Goal: Information Seeking & Learning: Check status

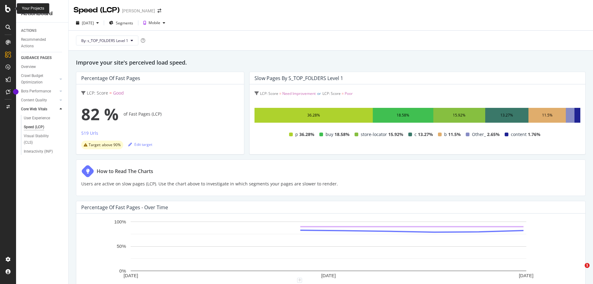
click at [9, 10] on icon at bounding box center [8, 8] width 6 height 7
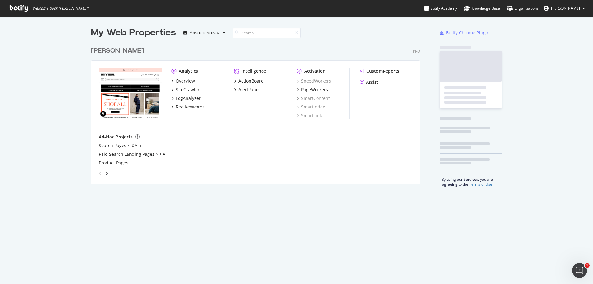
scroll to position [279, 584]
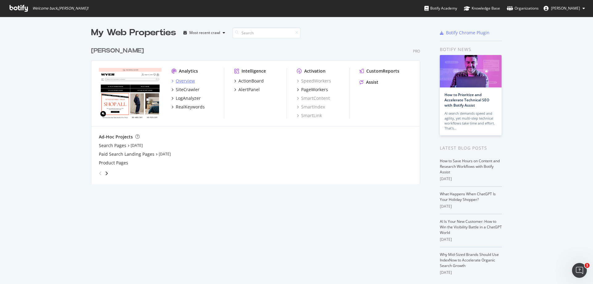
click at [184, 81] on div "Overview" at bounding box center [185, 81] width 19 height 6
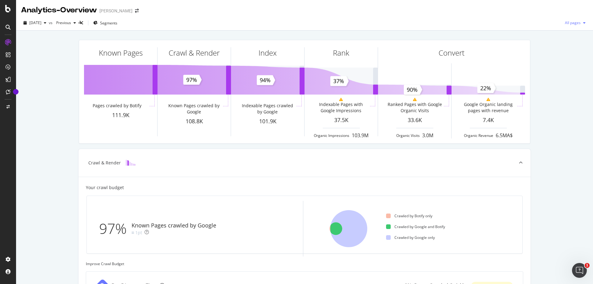
click at [583, 24] on icon "button" at bounding box center [584, 23] width 2 height 4
drag, startPoint x: 562, startPoint y: 60, endPoint x: 538, endPoint y: 55, distance: 24.3
click at [558, 59] on div "Known Pages Pages crawled by Botify 111.9K Crawl & Render Known Pages crawled b…" at bounding box center [304, 255] width 577 height 449
click at [8, 78] on icon at bounding box center [8, 79] width 5 height 5
